Goal: Task Accomplishment & Management: Use online tool/utility

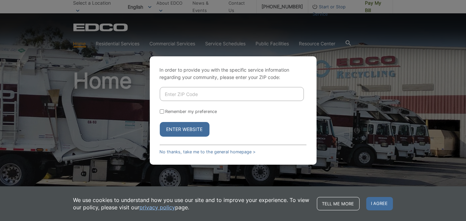
click at [239, 93] on input "Enter ZIP Code" at bounding box center [232, 94] width 144 height 14
type input "92105"
click at [162, 109] on input "Remember my preference" at bounding box center [162, 111] width 4 height 4
checkbox input "true"
click at [167, 130] on button "Enter Website" at bounding box center [185, 129] width 50 height 15
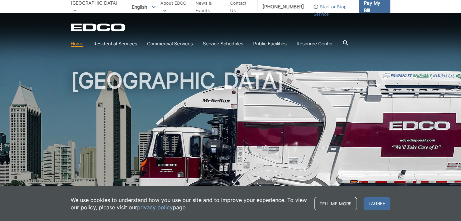
click at [371, 8] on span "Pay My Bill" at bounding box center [374, 6] width 21 height 15
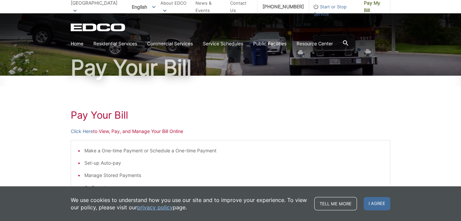
scroll to position [100, 0]
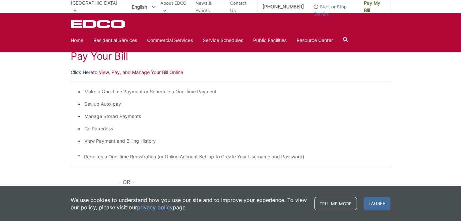
click at [79, 73] on link "Click Here" at bounding box center [82, 72] width 22 height 7
